Goal: Task Accomplishment & Management: Complete application form

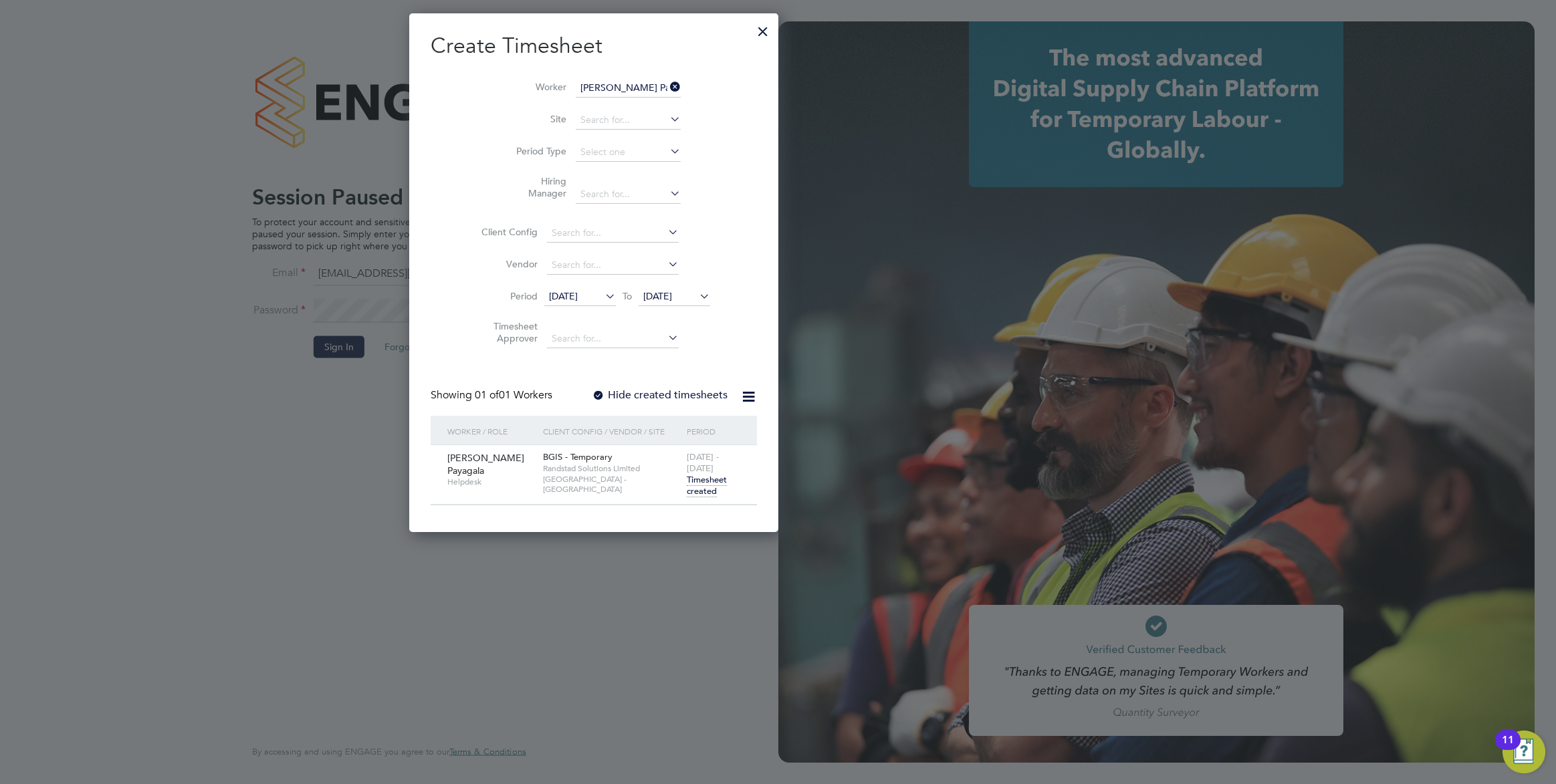
scroll to position [735, 208]
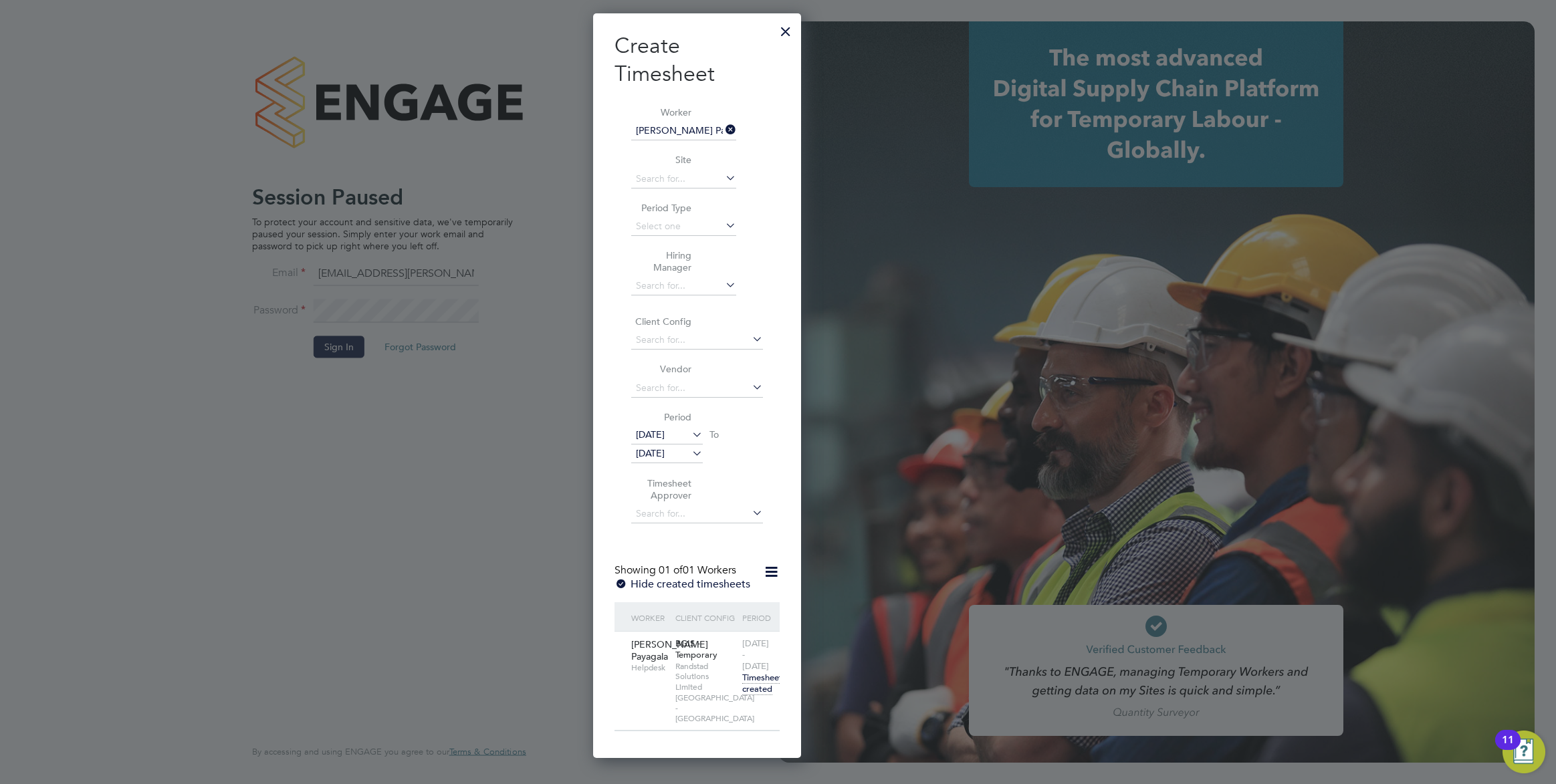
click at [778, 37] on div at bounding box center [785, 28] width 24 height 24
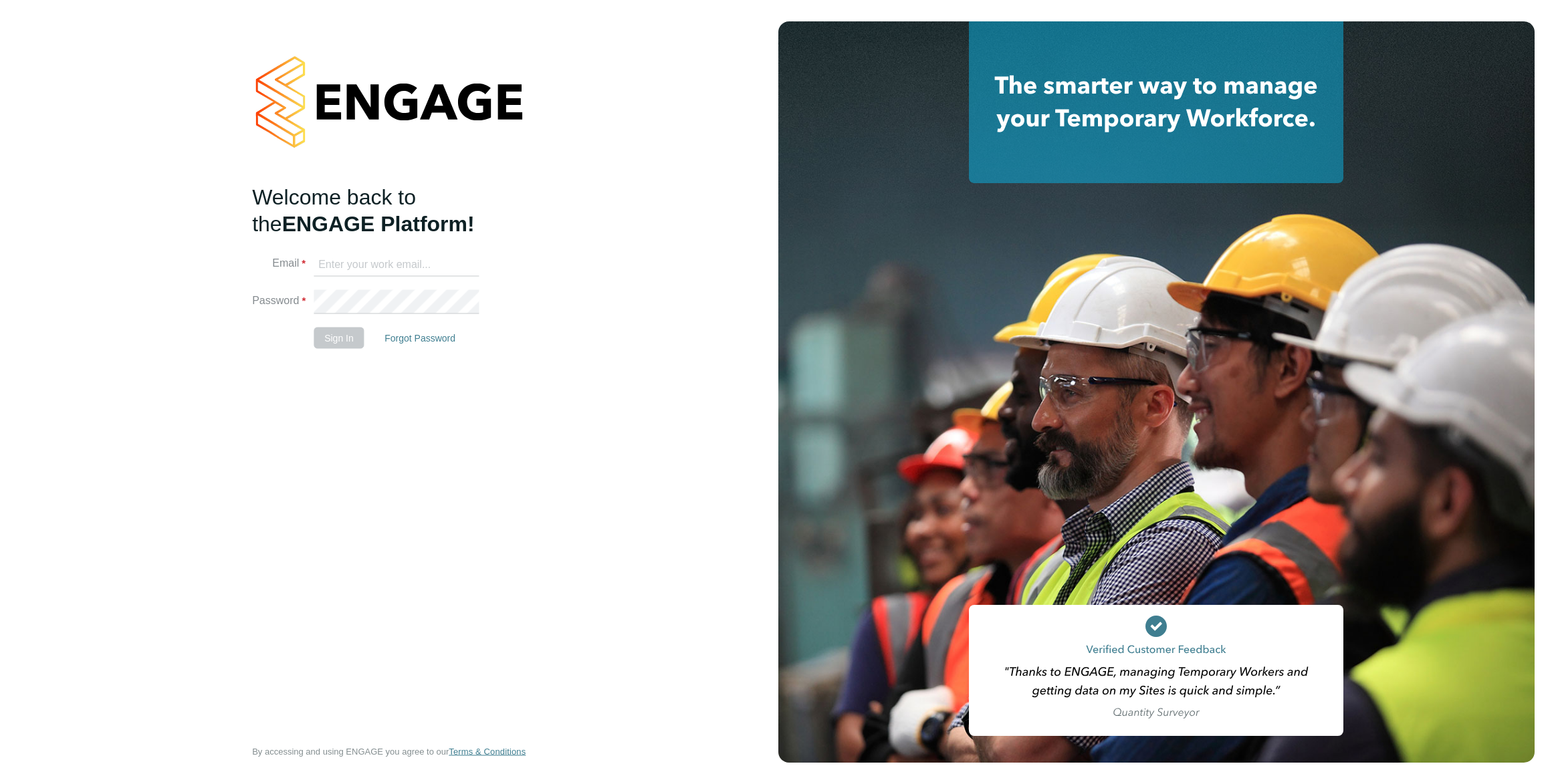
type input "[EMAIL_ADDRESS][PERSON_NAME][DOMAIN_NAME]"
click at [331, 335] on button "Sign In" at bounding box center [339, 338] width 51 height 21
click at [331, 335] on div "Sorry, we are having problems connecting to our services." at bounding box center [389, 392] width 778 height 784
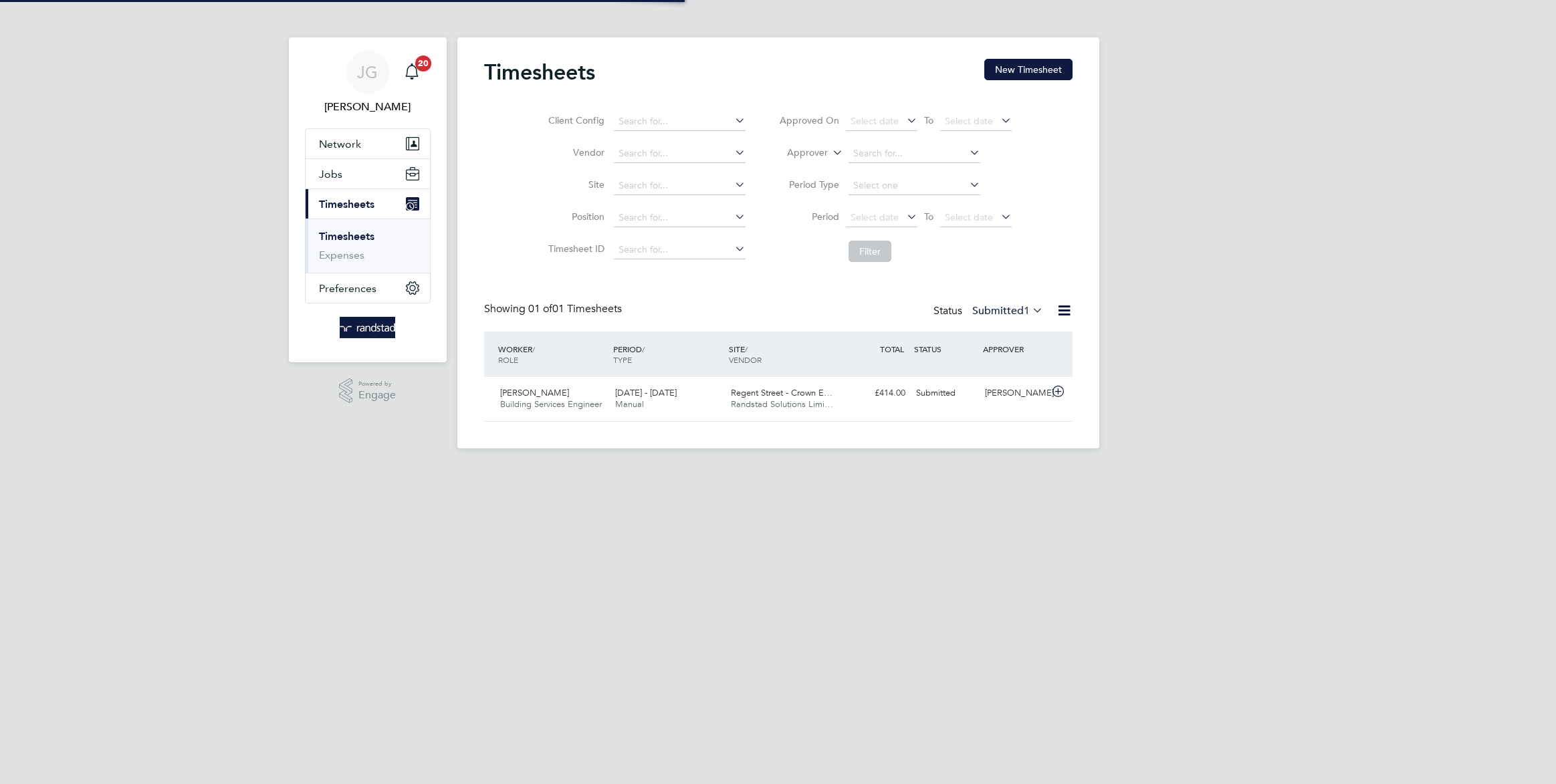
scroll to position [34, 116]
click at [1019, 70] on button "New Timesheet" at bounding box center [1028, 70] width 88 height 21
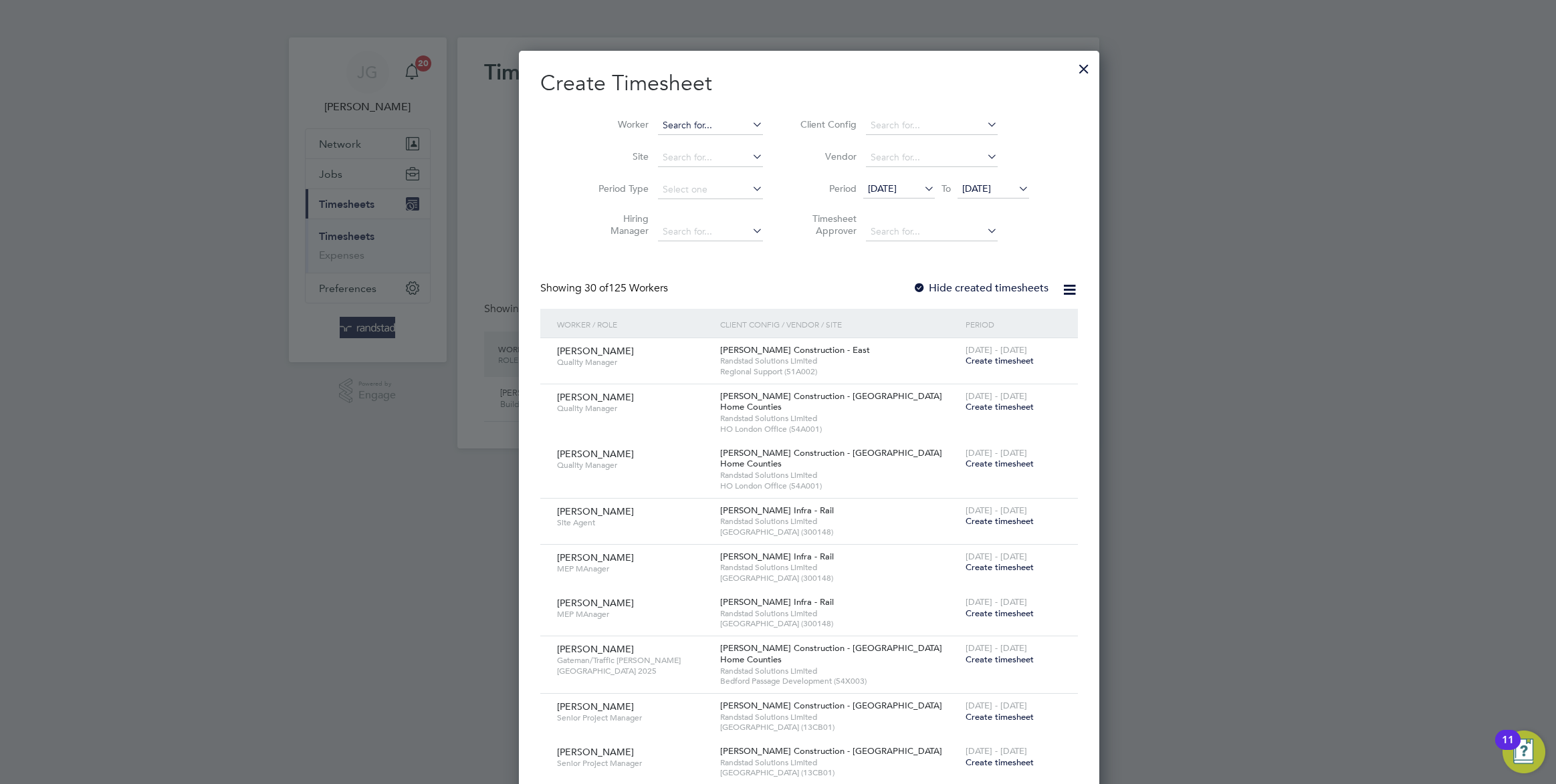
scroll to position [2863, 518]
click at [658, 127] on input at bounding box center [710, 125] width 105 height 18
click at [712, 145] on b "Fr" at bounding box center [716, 144] width 9 height 12
type input "Maria Frawley"
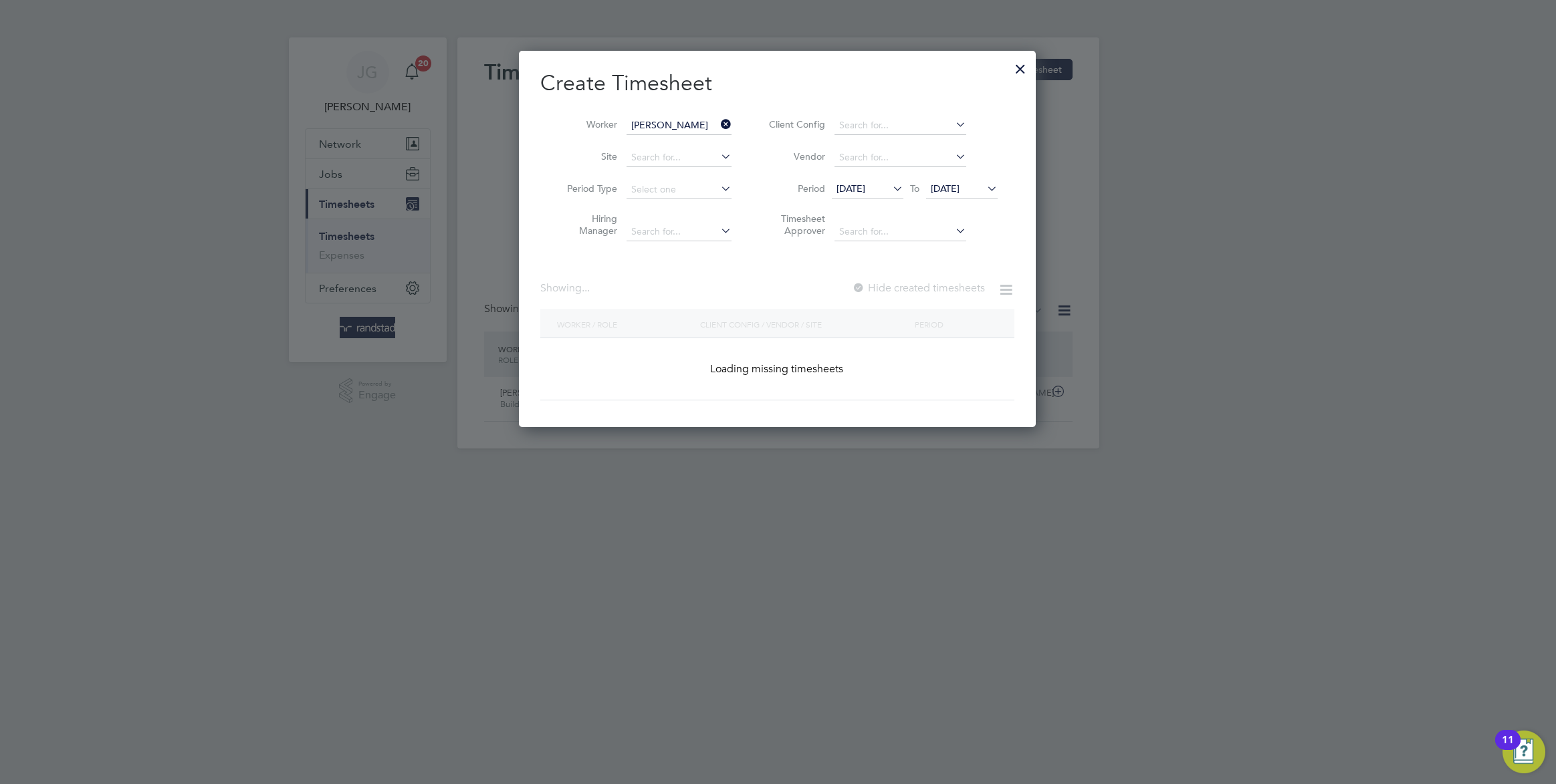
scroll to position [376, 518]
click at [891, 186] on icon at bounding box center [891, 188] width 0 height 18
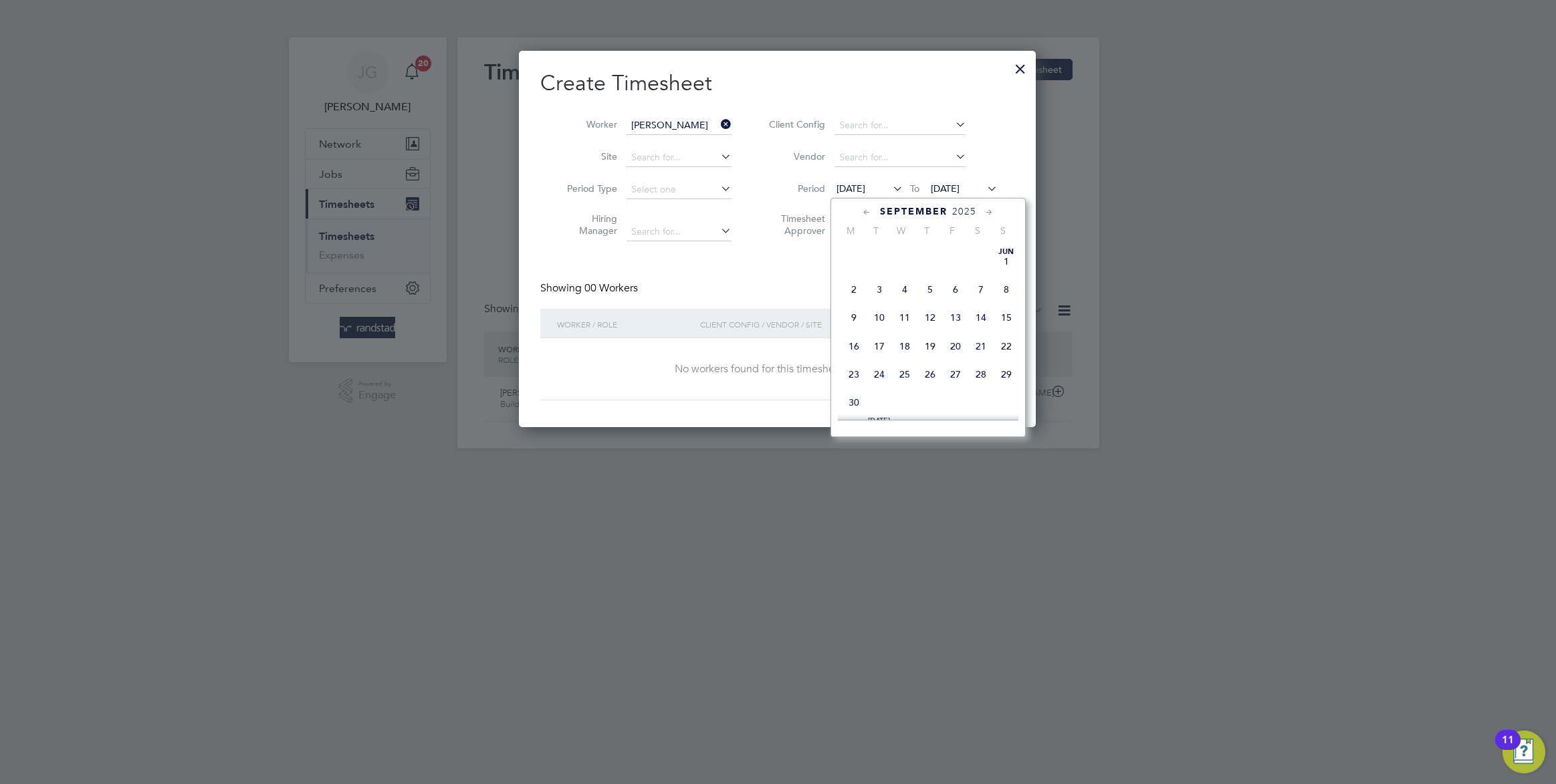
scroll to position [466, 0]
click at [849, 341] on span "22" at bounding box center [854, 331] width 25 height 25
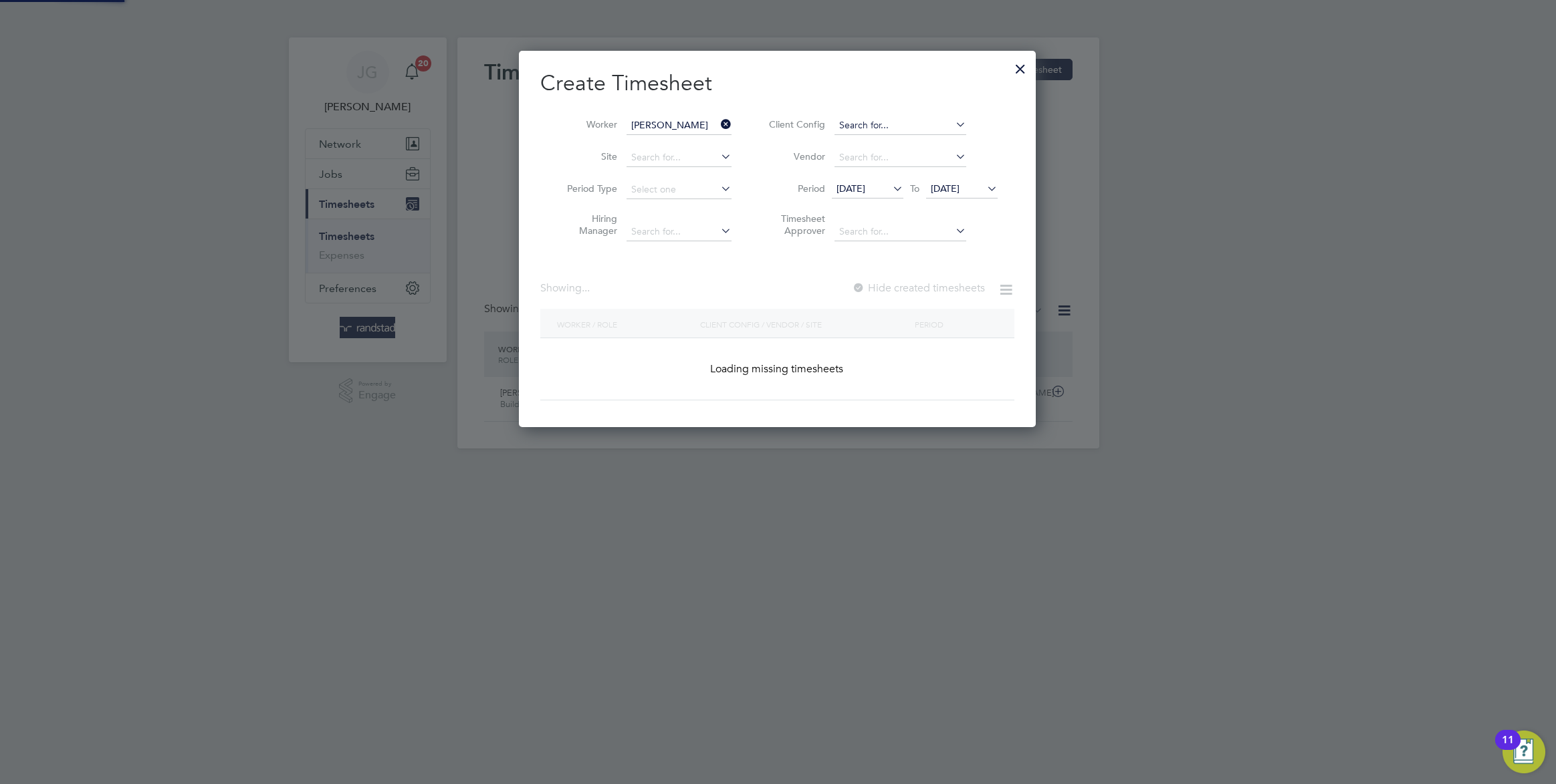
scroll to position [376, 518]
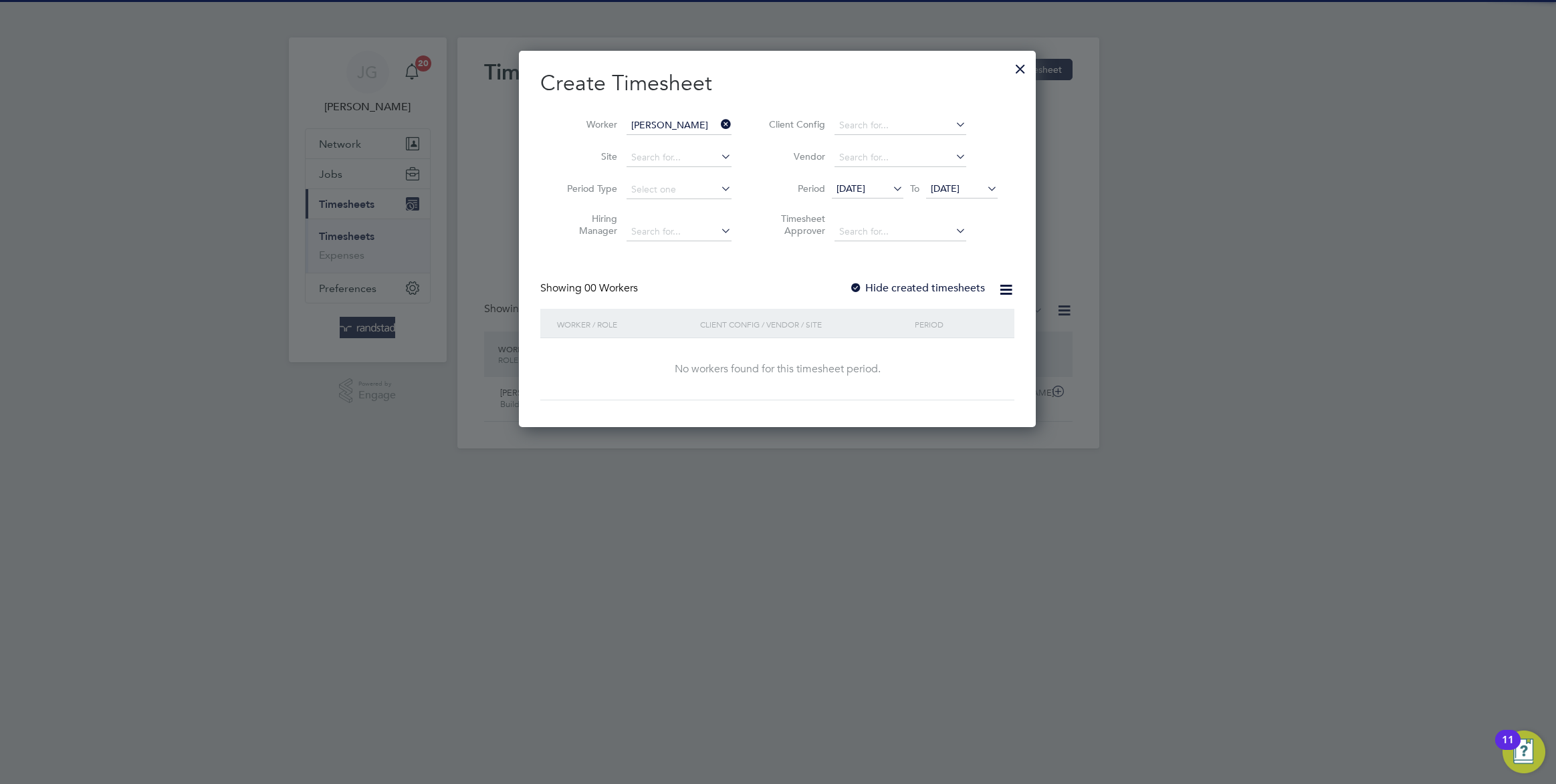
click at [955, 180] on li "Period 22 Sep 2025 To 24 Sep 2025" at bounding box center [882, 189] width 267 height 32
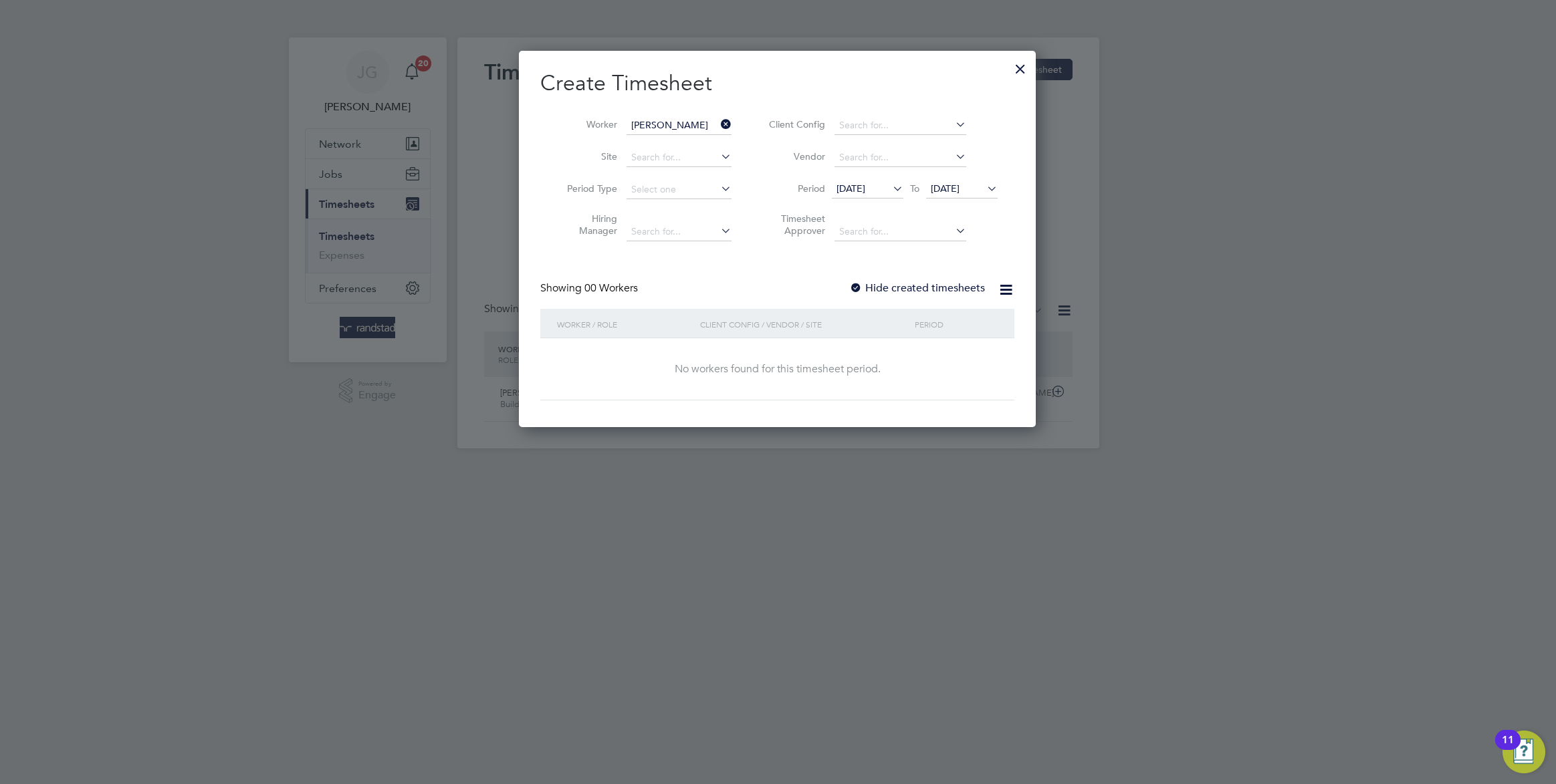
click at [954, 185] on span "24 Sep 2025" at bounding box center [946, 188] width 29 height 12
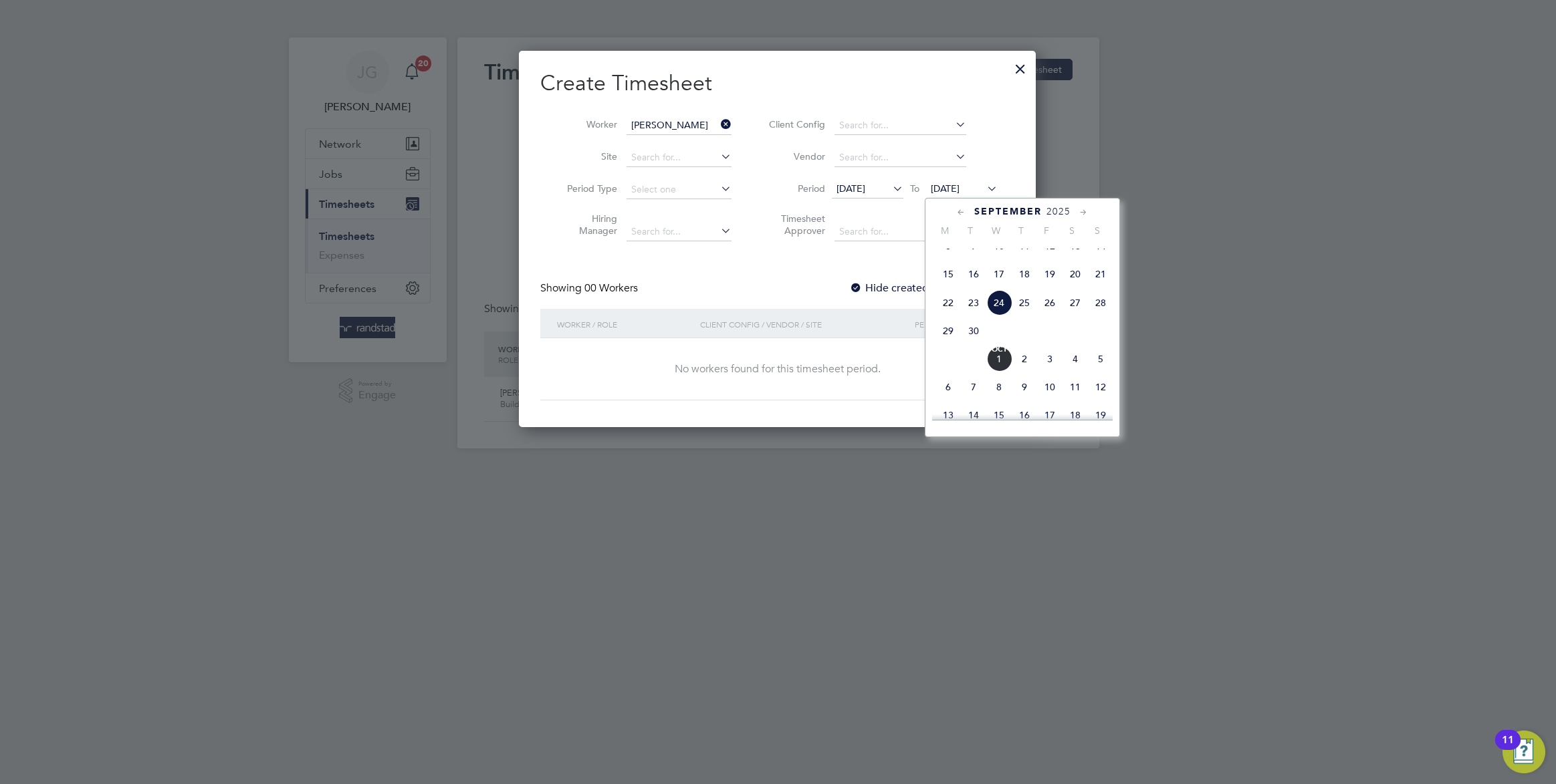
click at [1056, 314] on span "26" at bounding box center [1050, 303] width 25 height 25
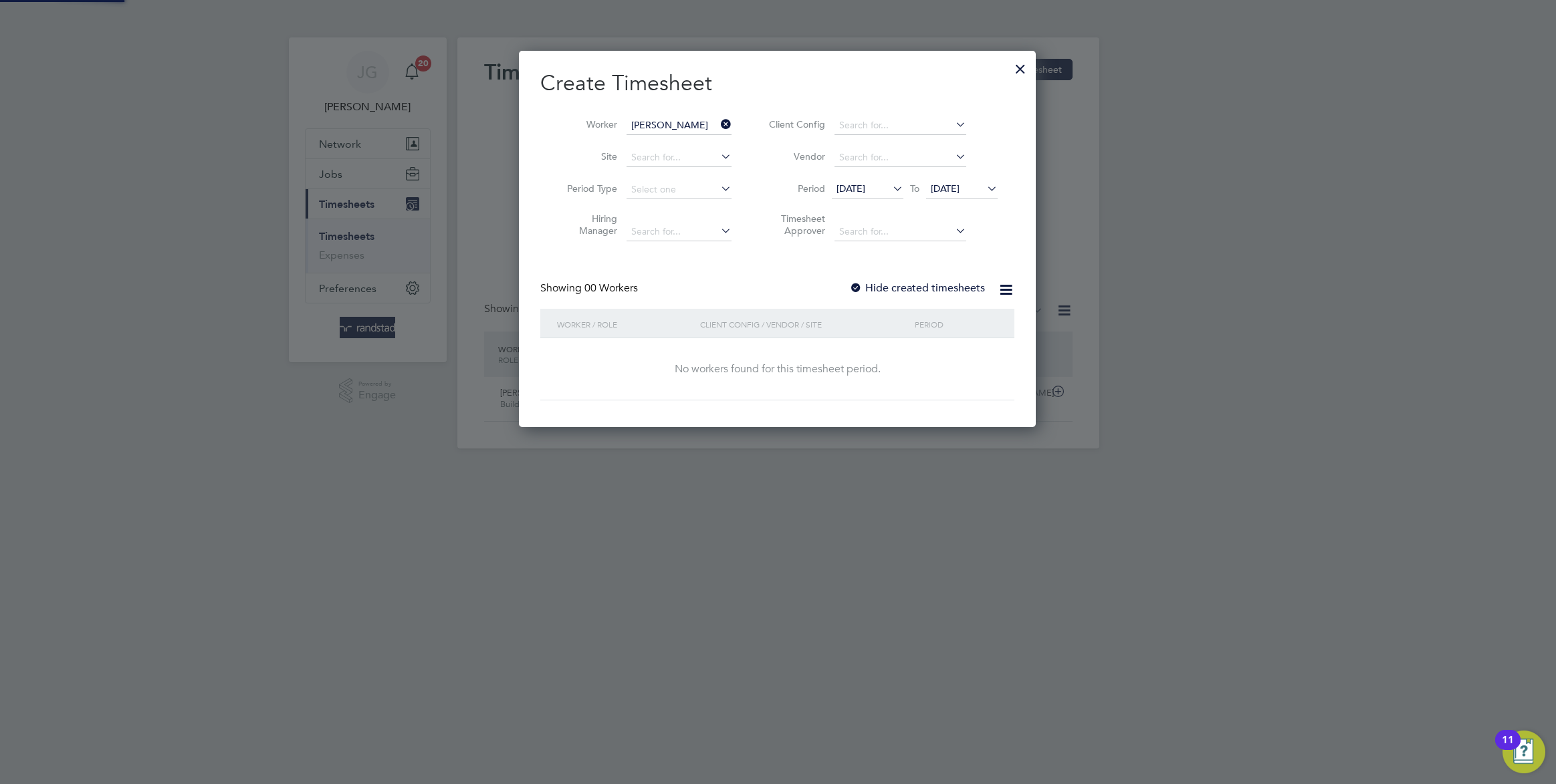
scroll to position [376, 518]
click at [864, 284] on label "Hide created timesheets" at bounding box center [917, 289] width 136 height 14
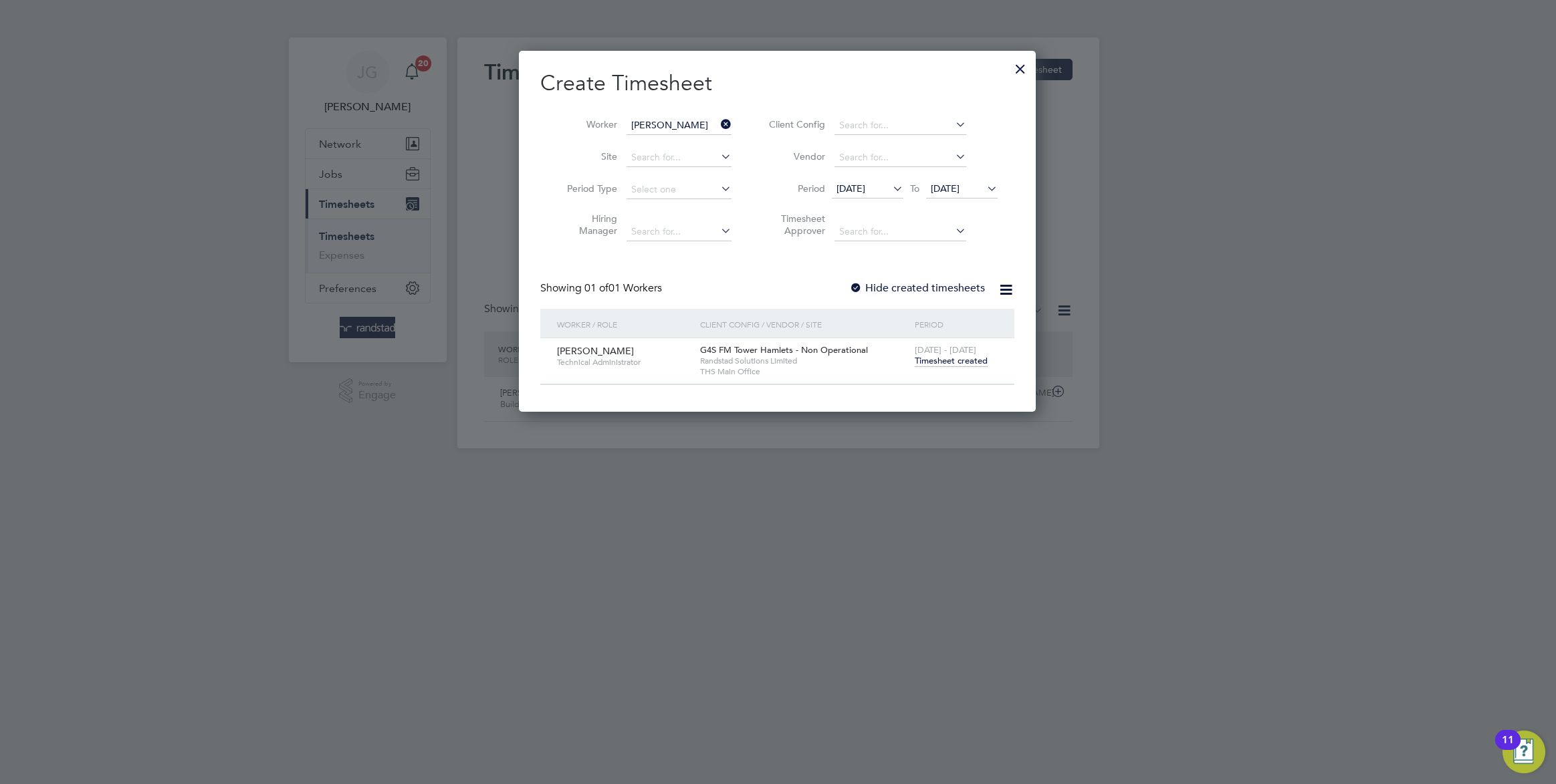
scroll to position [360, 518]
click at [960, 362] on span "Timesheet created" at bounding box center [950, 361] width 72 height 12
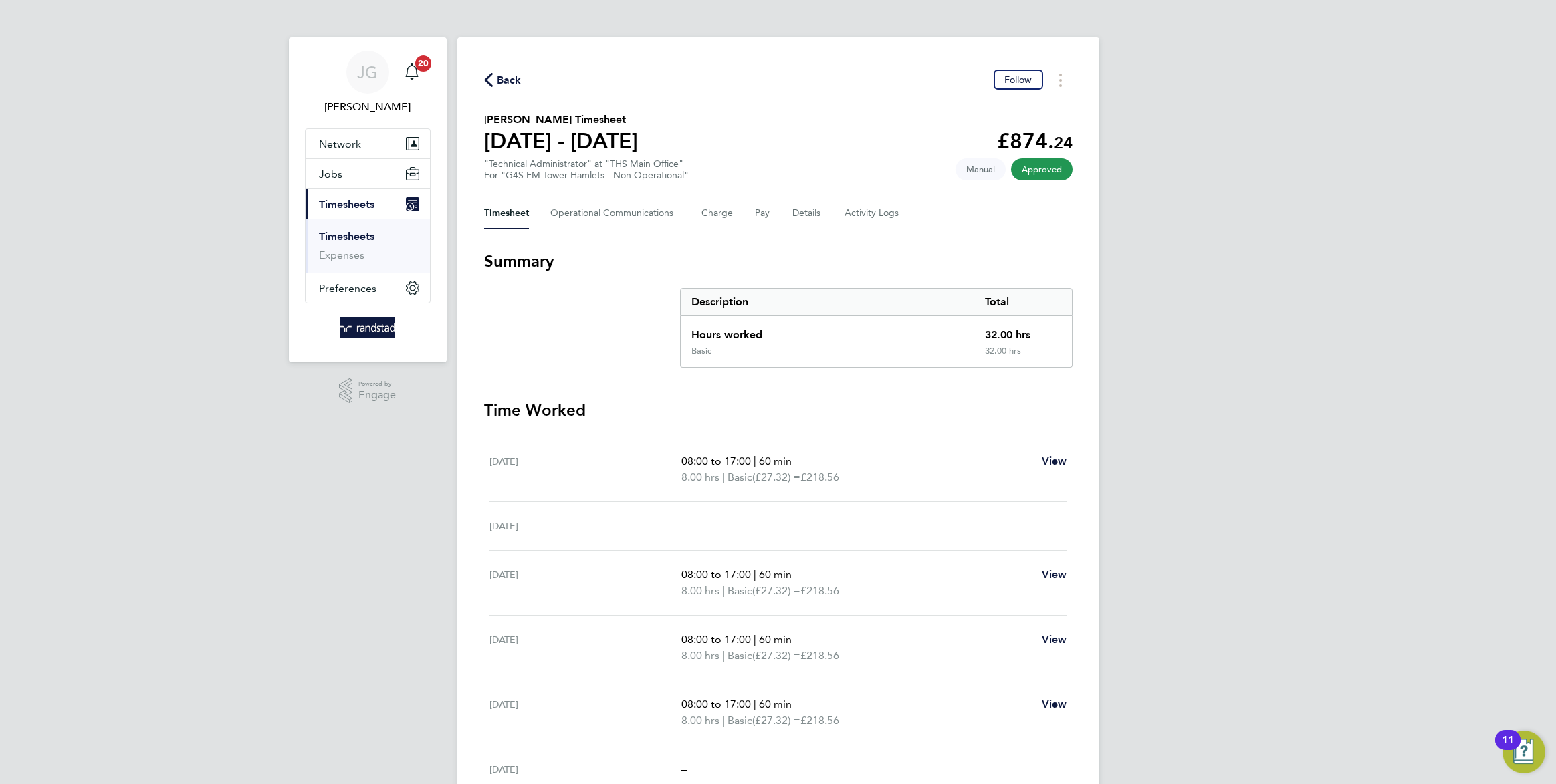
click at [497, 79] on span "Back" at bounding box center [509, 80] width 25 height 16
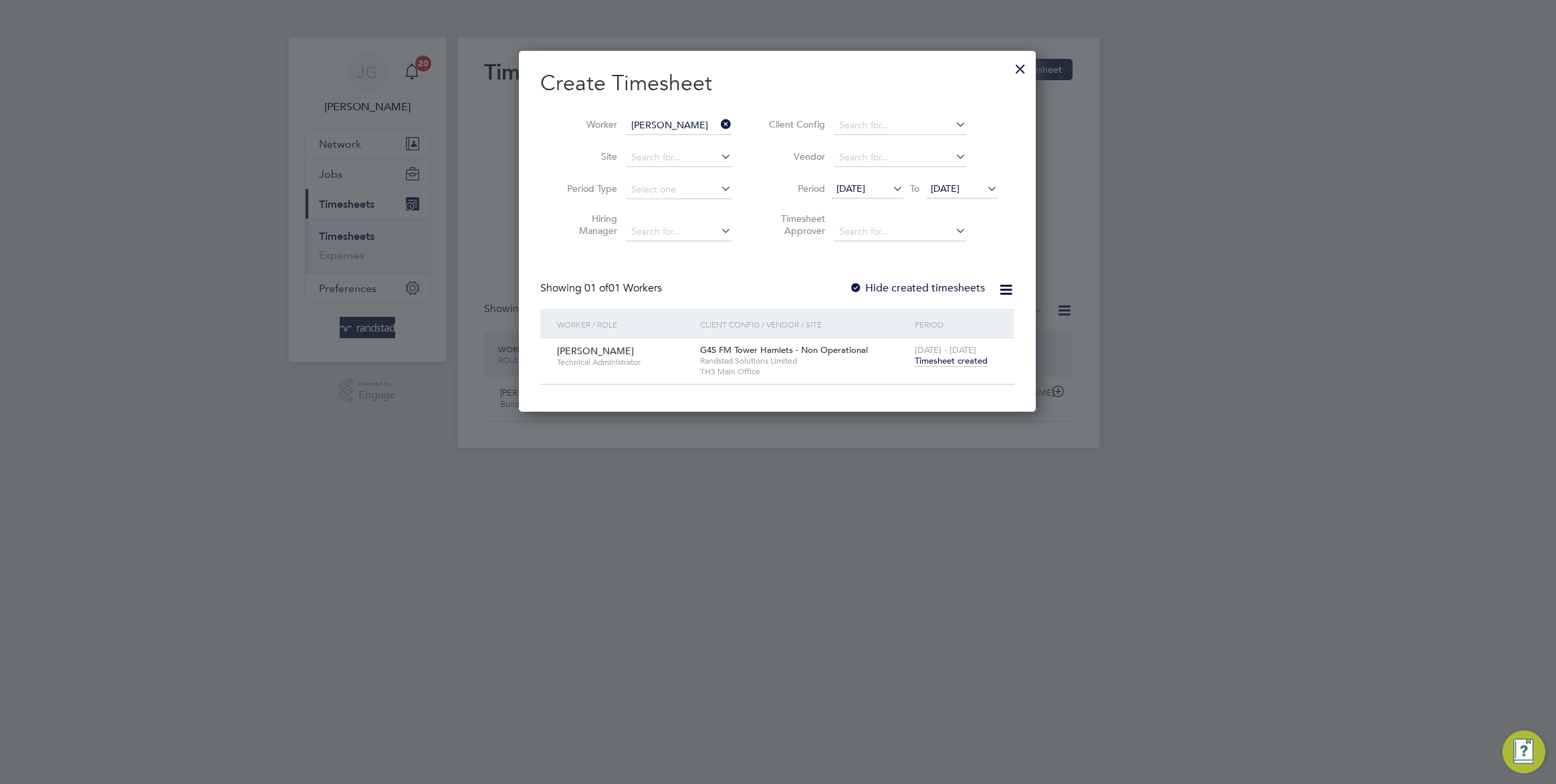
click at [719, 124] on icon at bounding box center [719, 124] width 0 height 18
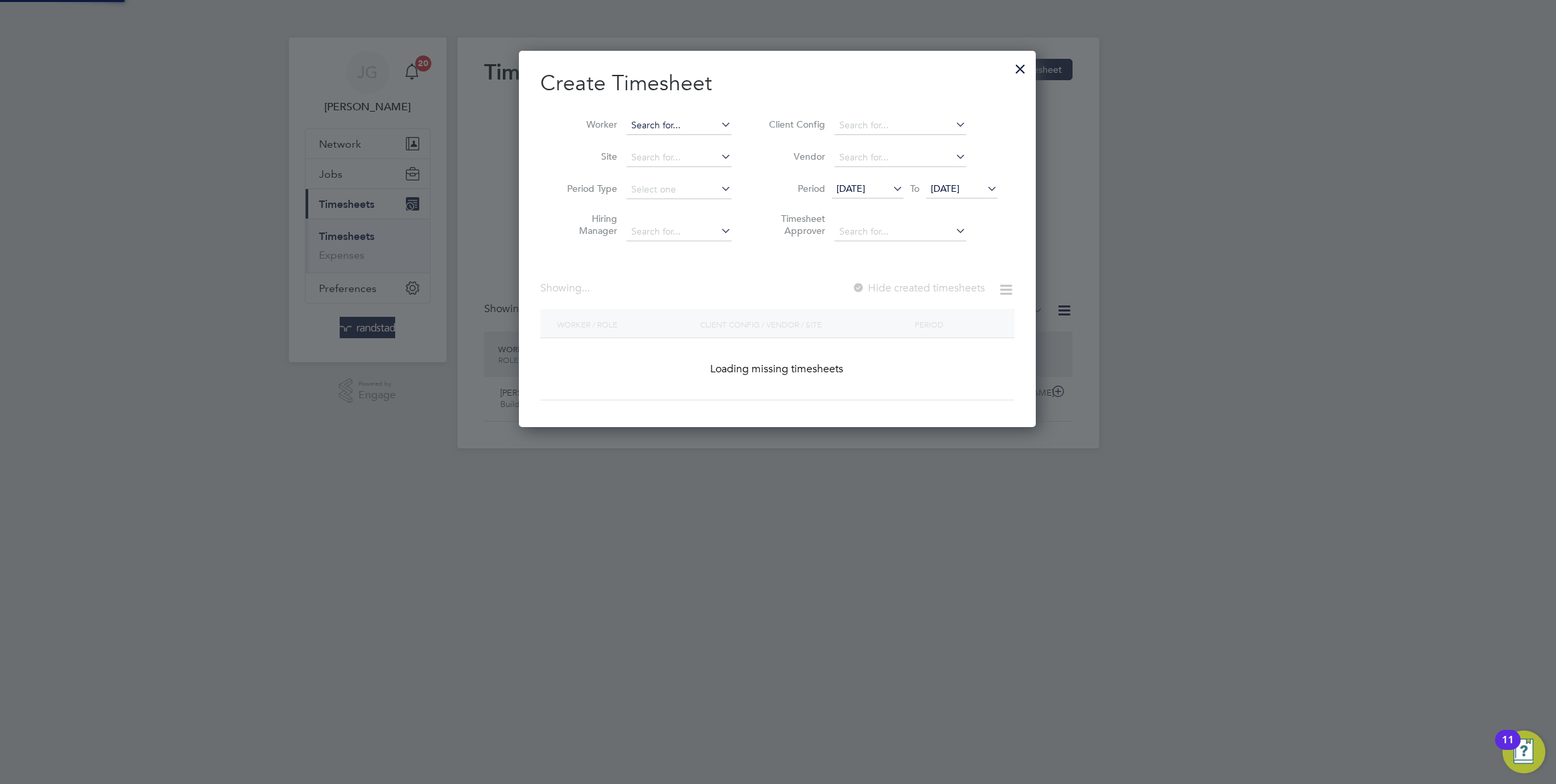
click at [693, 125] on input at bounding box center [679, 125] width 105 height 18
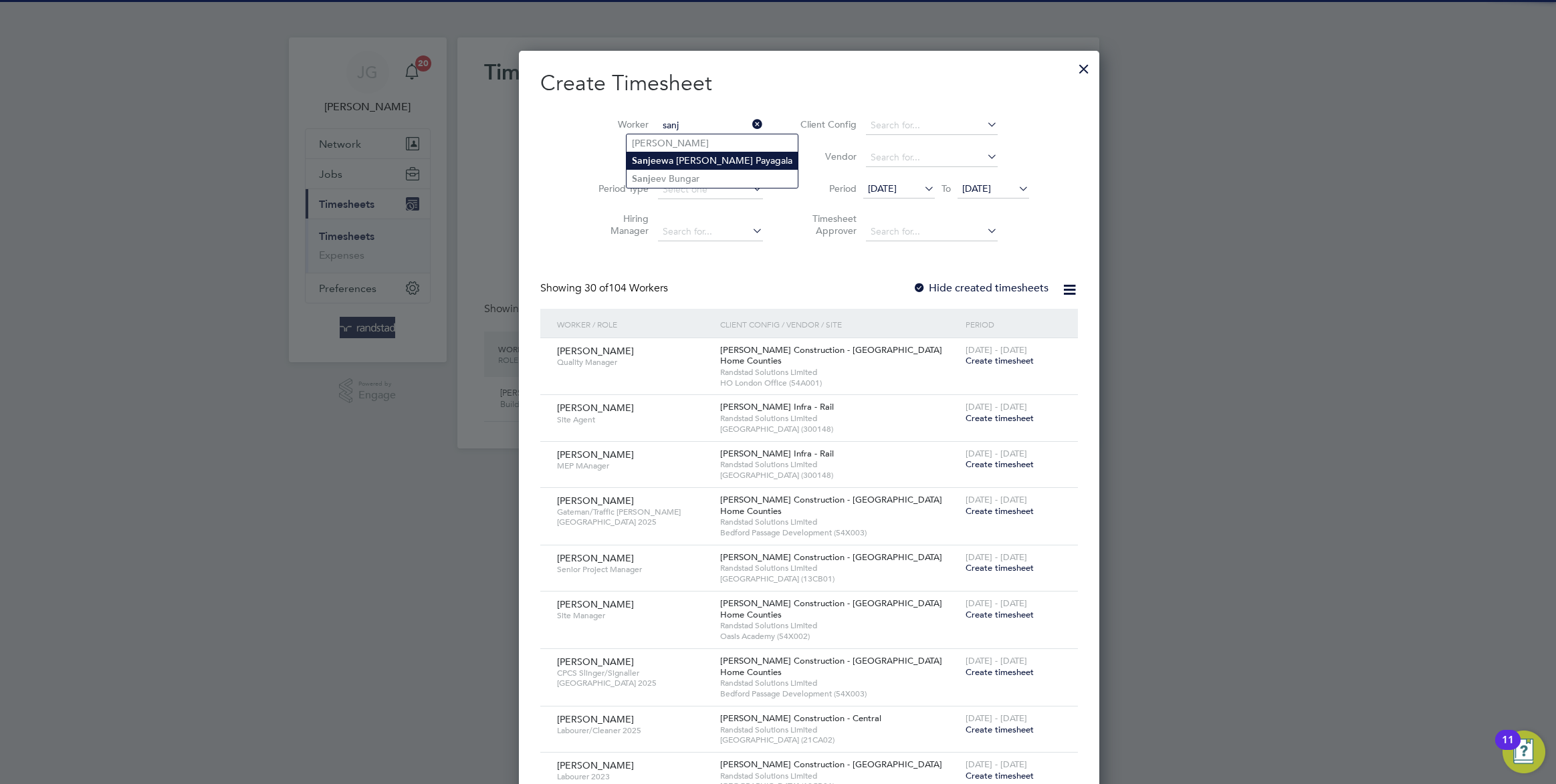
click at [683, 154] on li "Sanj eewa Devapriya Payagala" at bounding box center [712, 160] width 171 height 18
type input "[PERSON_NAME] Payagala"
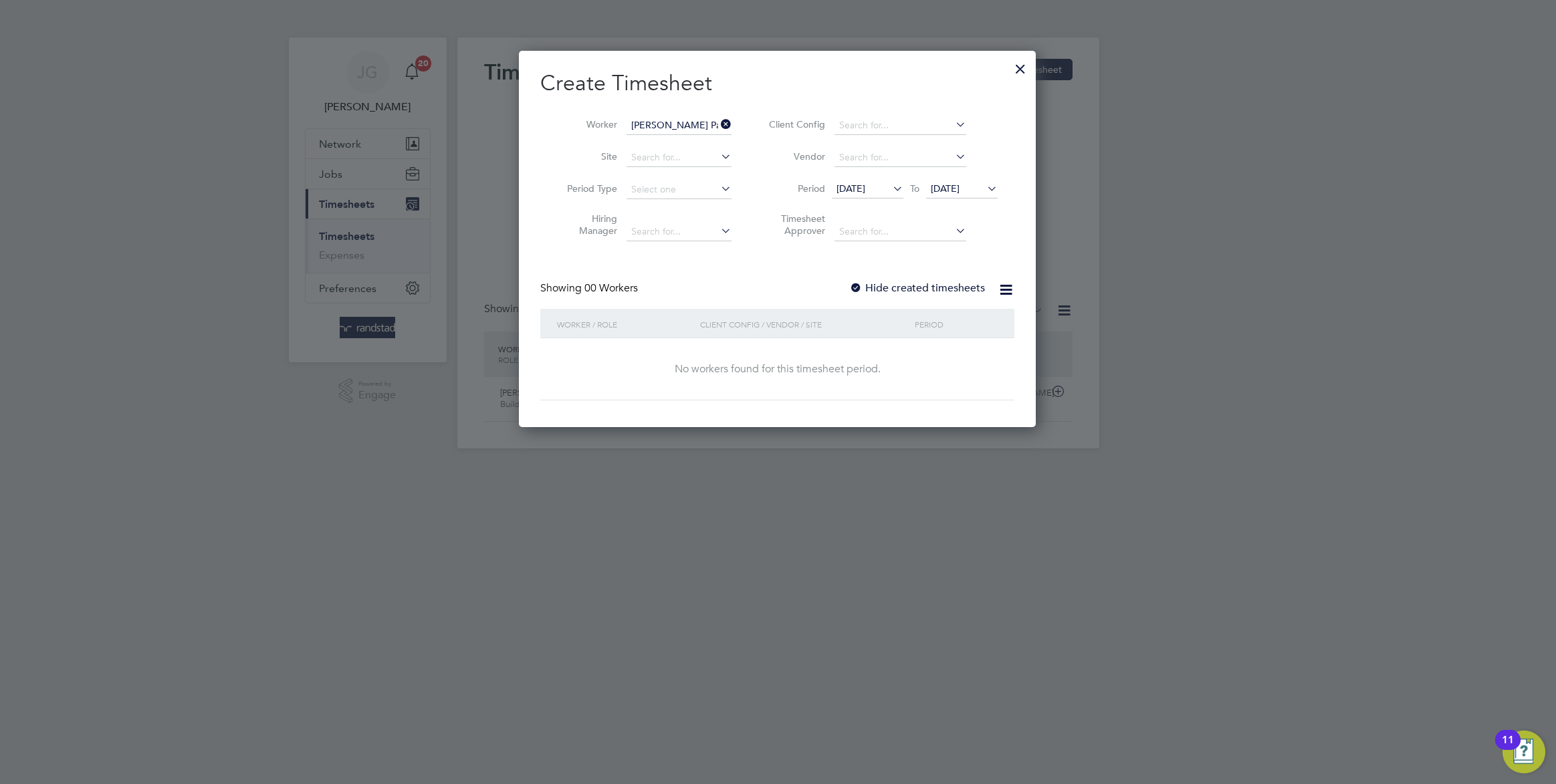
click at [882, 287] on label "Hide created timesheets" at bounding box center [917, 289] width 136 height 14
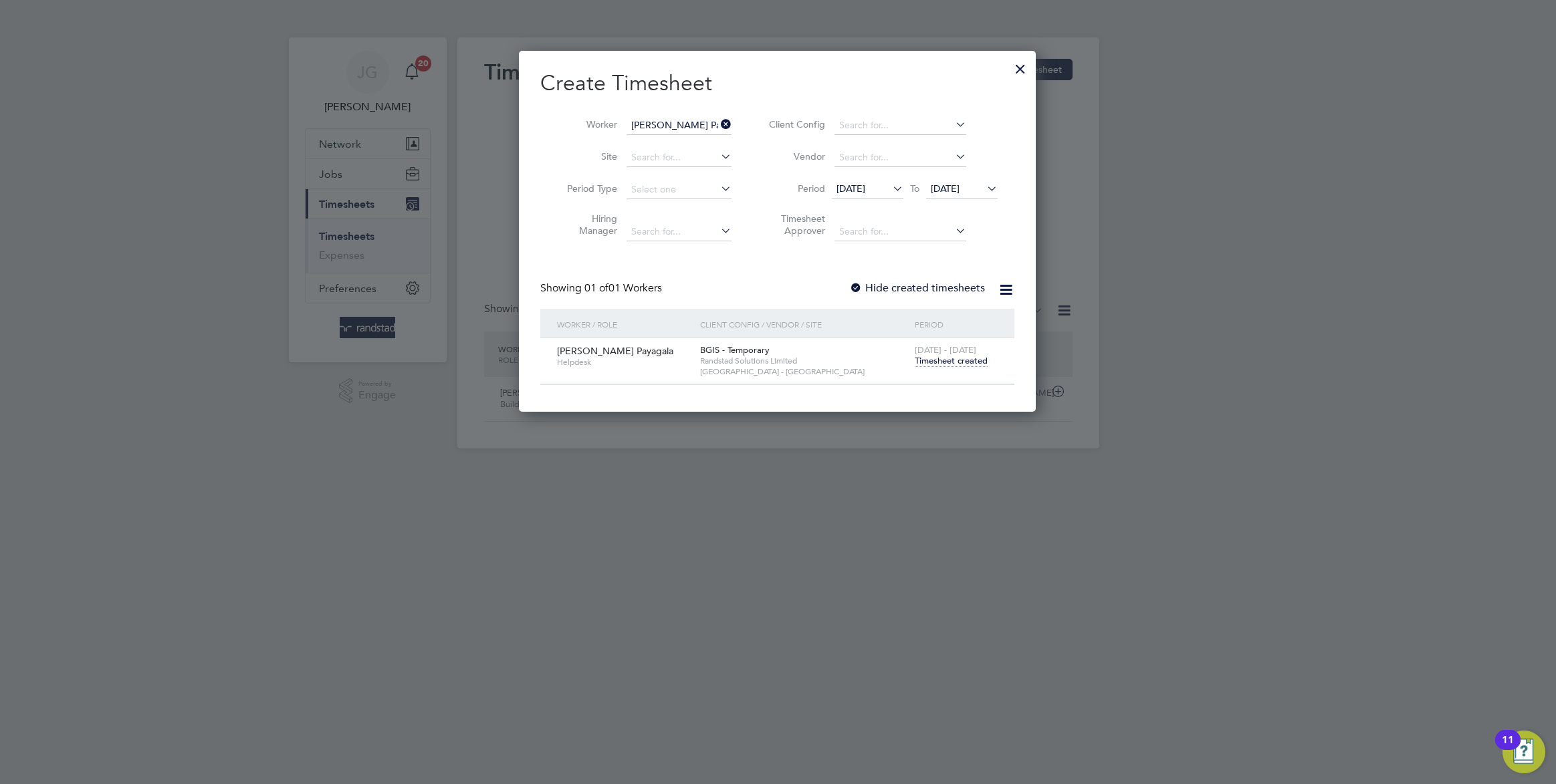
click at [949, 357] on span "Timesheet created" at bounding box center [950, 361] width 72 height 12
